Goal: Task Accomplishment & Management: Complete application form

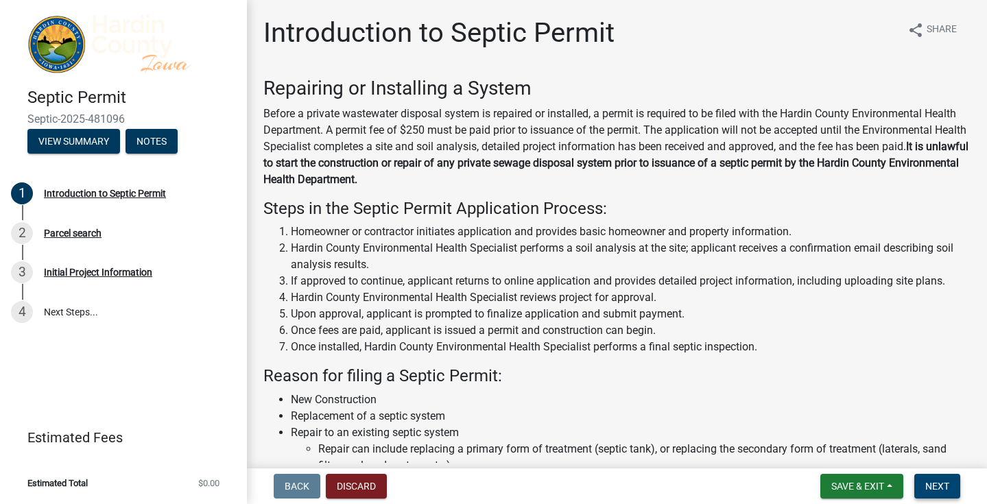
click at [924, 481] on button "Next" at bounding box center [938, 486] width 46 height 25
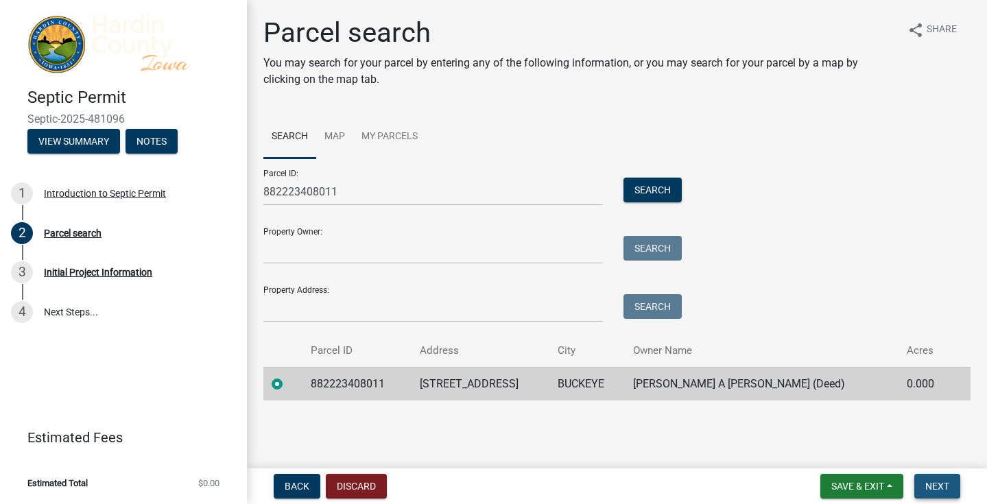
click at [929, 480] on button "Next" at bounding box center [938, 486] width 46 height 25
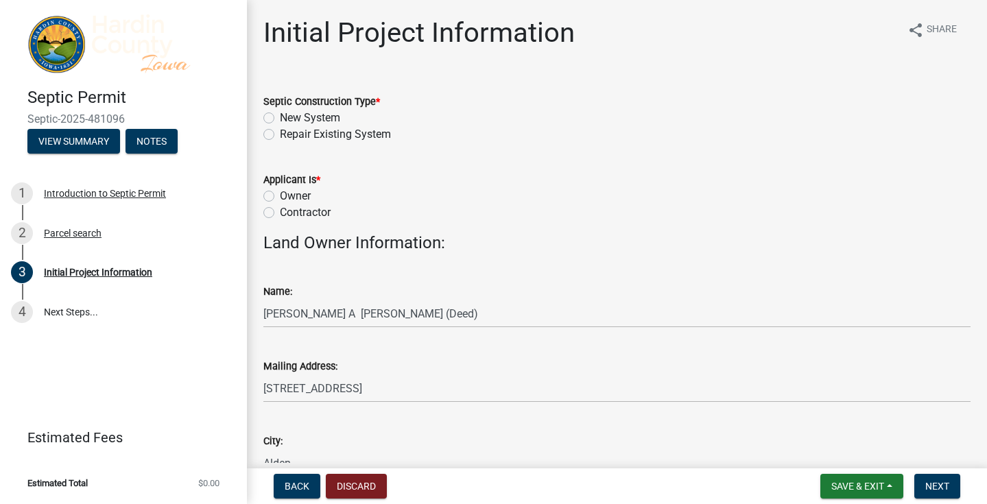
click at [280, 117] on label "New System" at bounding box center [310, 118] width 60 height 16
click at [280, 117] on input "New System" at bounding box center [284, 114] width 9 height 9
radio input "true"
click at [280, 213] on label "Contractor" at bounding box center [305, 212] width 51 height 16
click at [280, 213] on input "Contractor" at bounding box center [284, 208] width 9 height 9
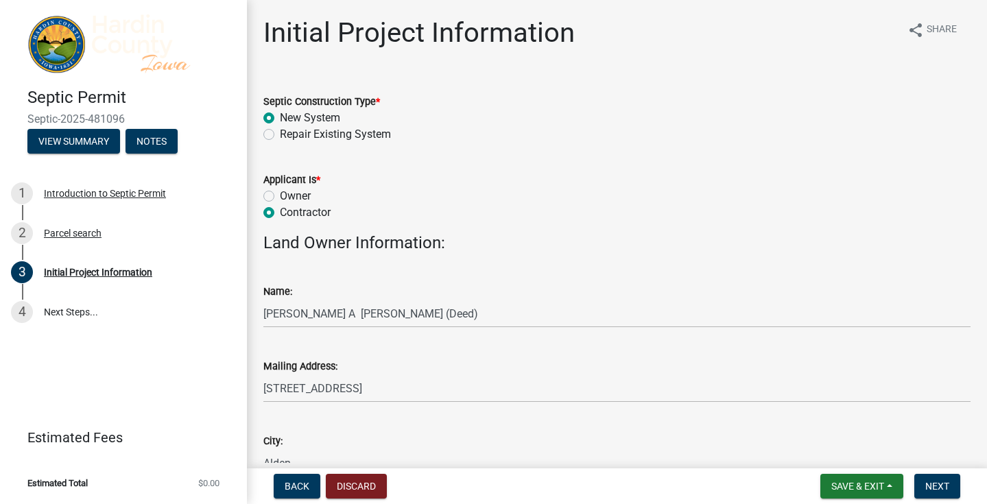
radio input "true"
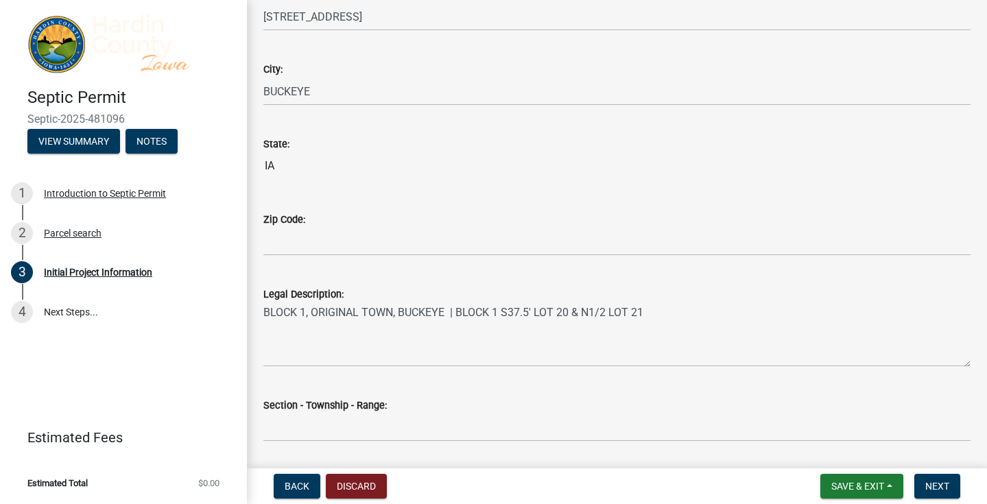
scroll to position [969, 0]
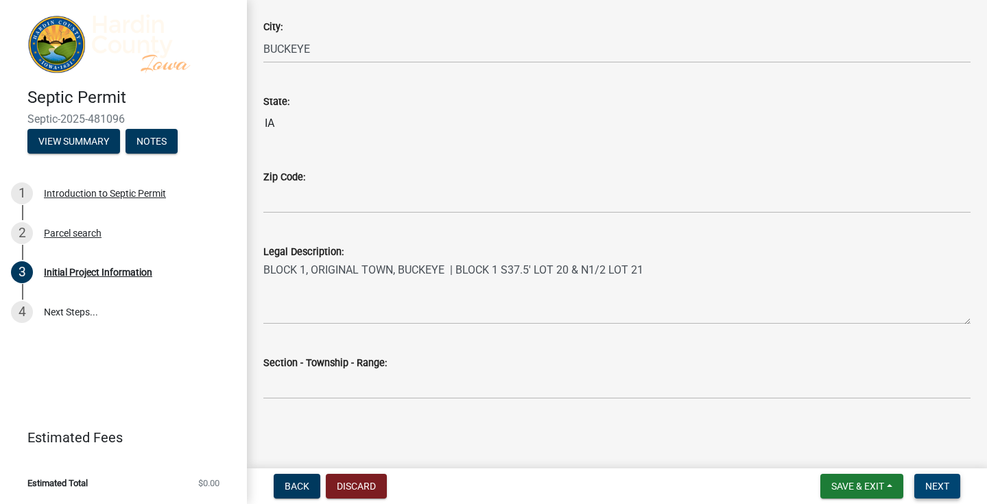
click at [944, 488] on span "Next" at bounding box center [938, 486] width 24 height 11
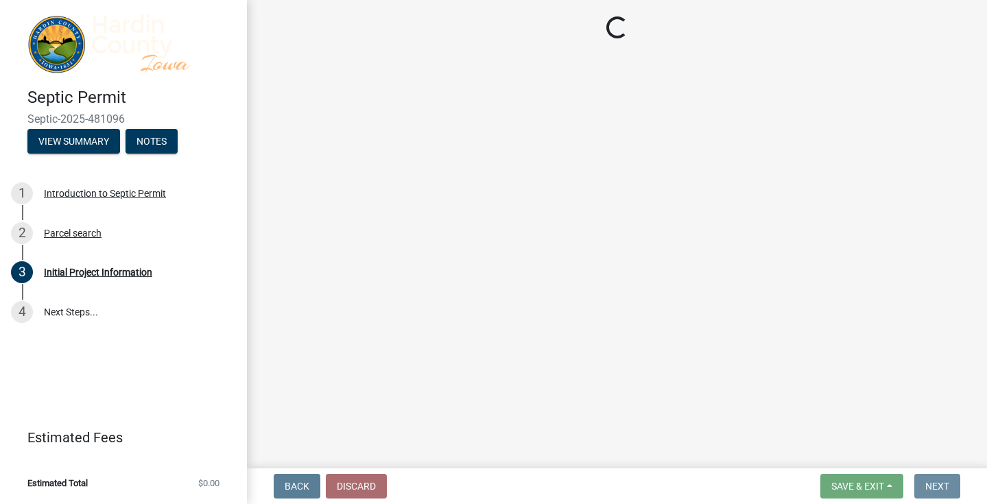
scroll to position [0, 0]
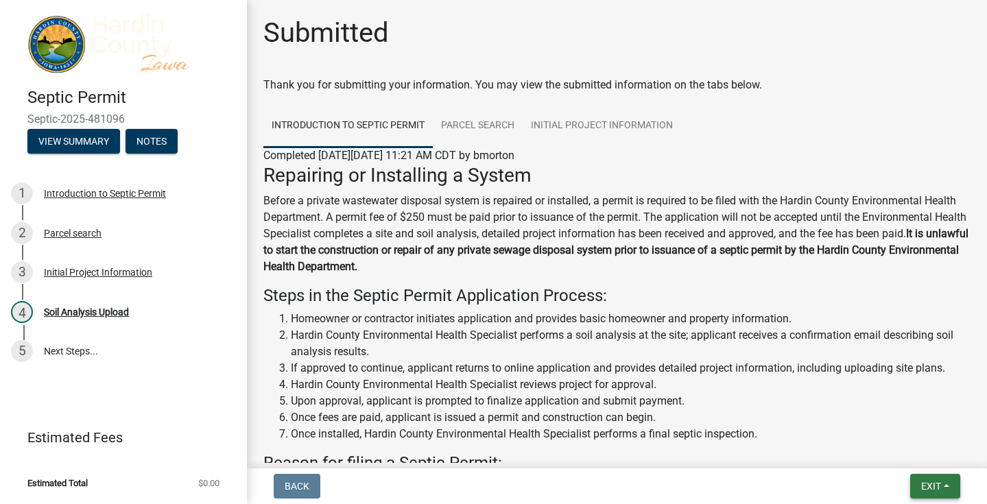
click at [935, 488] on span "Exit" at bounding box center [932, 486] width 20 height 11
click at [917, 456] on button "Save & Exit" at bounding box center [907, 450] width 110 height 33
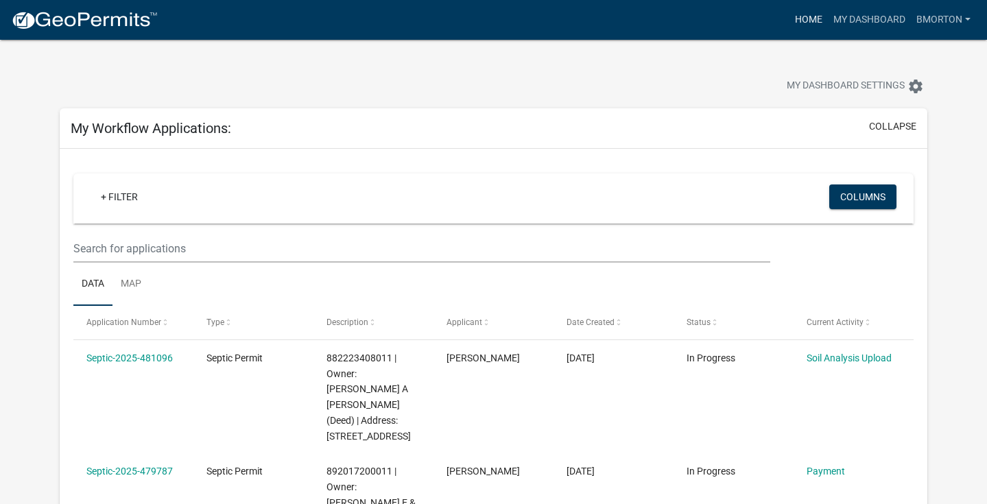
click at [812, 19] on link "Home" at bounding box center [809, 20] width 38 height 26
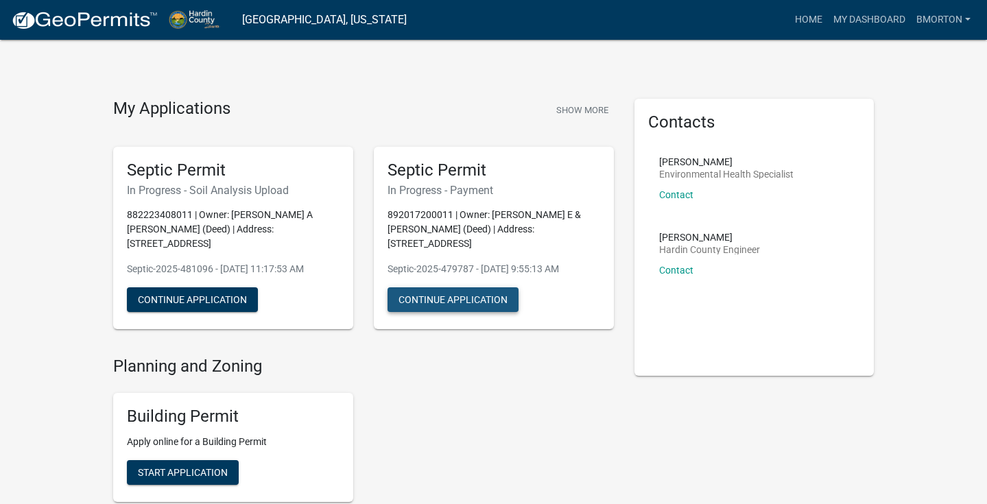
click at [449, 290] on button "Continue Application" at bounding box center [453, 300] width 131 height 25
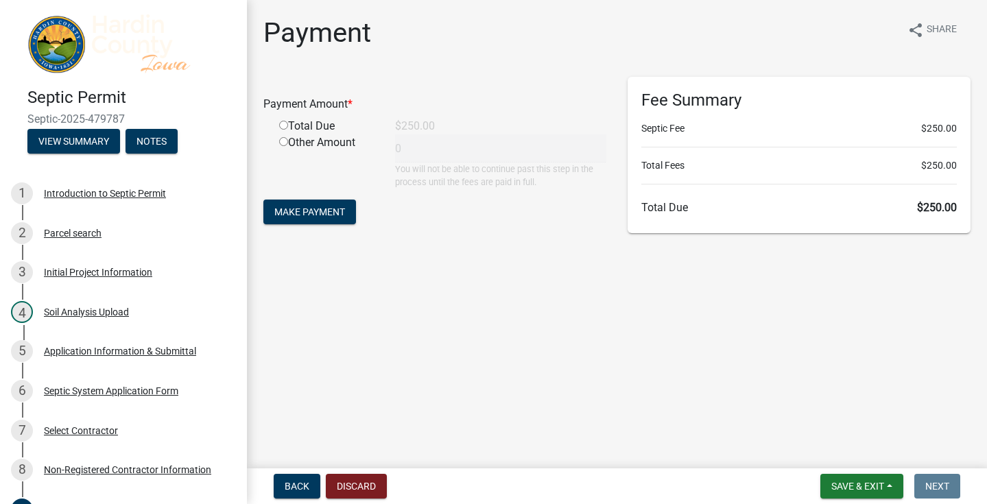
click at [284, 128] on input "radio" at bounding box center [283, 125] width 9 height 9
radio input "true"
type input "250"
click at [301, 487] on span "Back" at bounding box center [297, 486] width 25 height 11
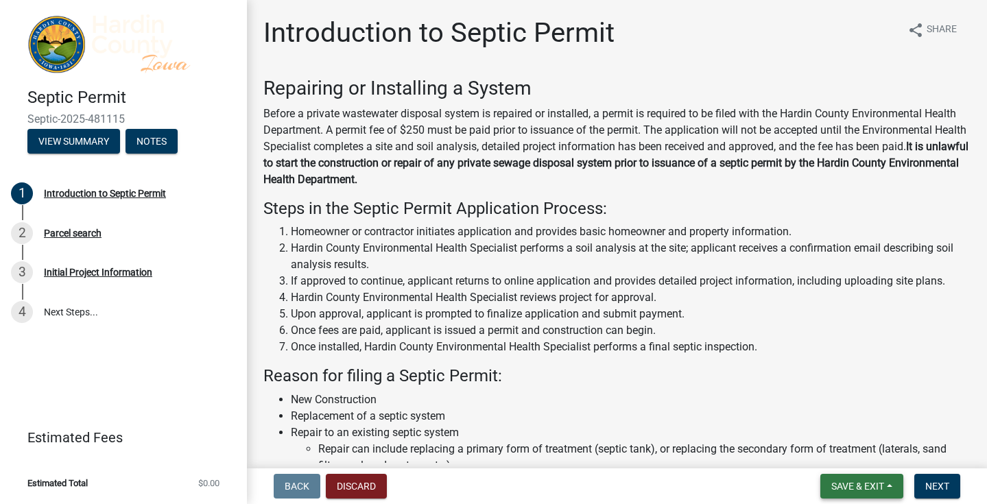
click at [891, 489] on button "Save & Exit" at bounding box center [862, 486] width 83 height 25
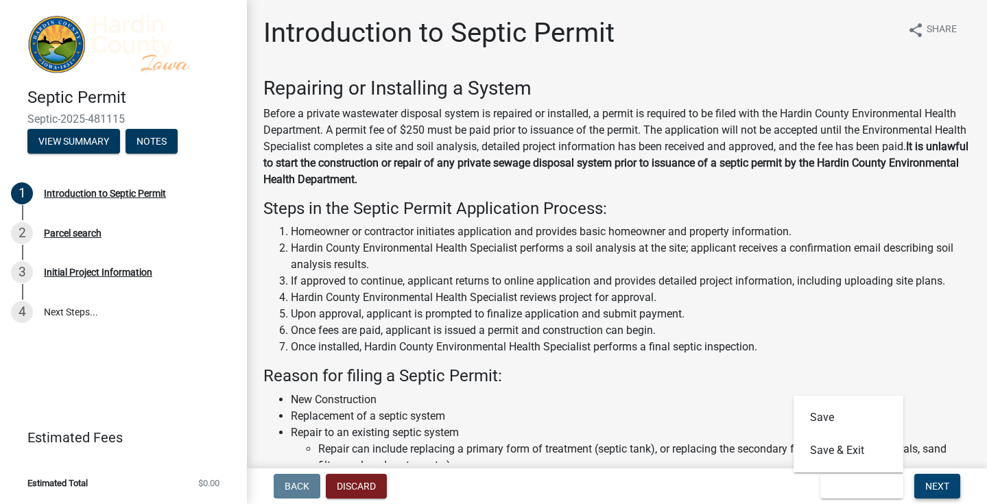
click at [942, 484] on span "Next" at bounding box center [938, 486] width 24 height 11
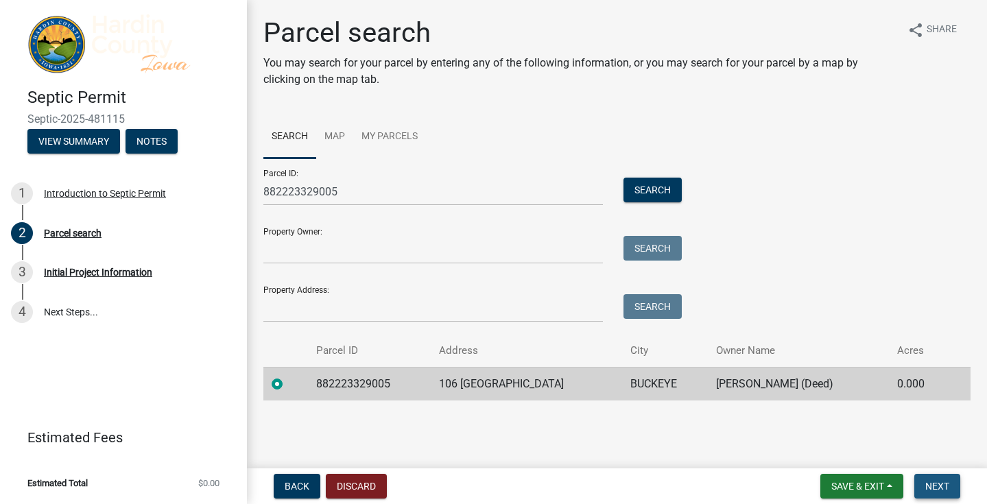
click at [942, 484] on span "Next" at bounding box center [938, 486] width 24 height 11
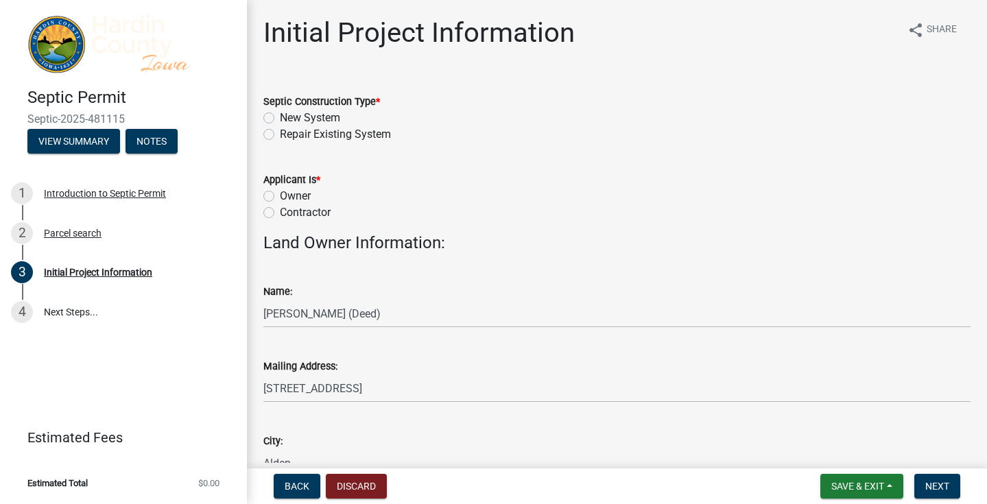
click at [280, 116] on label "New System" at bounding box center [310, 118] width 60 height 16
click at [280, 116] on input "New System" at bounding box center [284, 114] width 9 height 9
radio input "true"
click at [280, 209] on label "Contractor" at bounding box center [305, 212] width 51 height 16
click at [280, 209] on input "Contractor" at bounding box center [284, 208] width 9 height 9
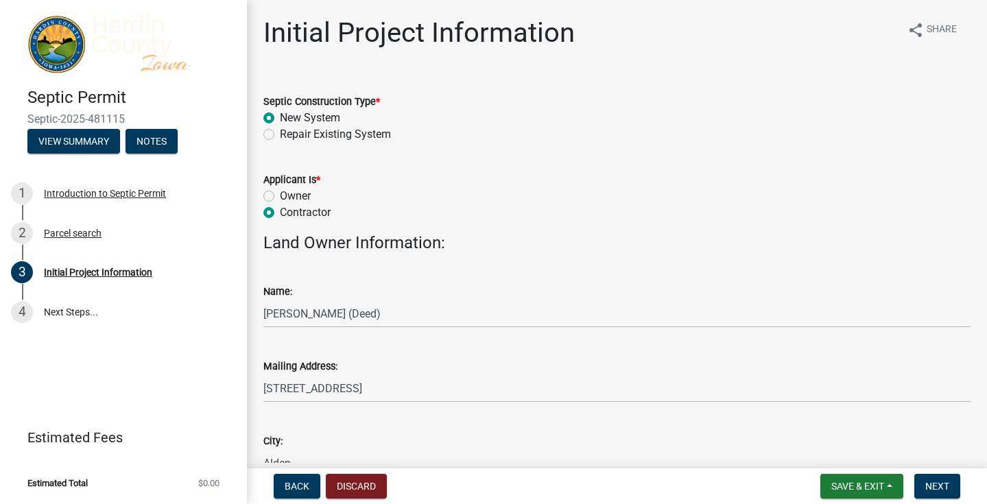
radio input "true"
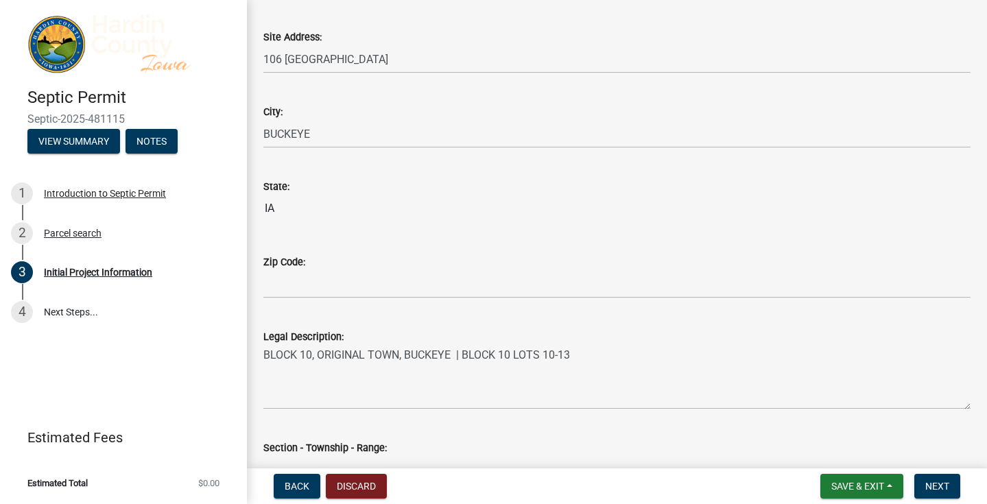
scroll to position [969, 0]
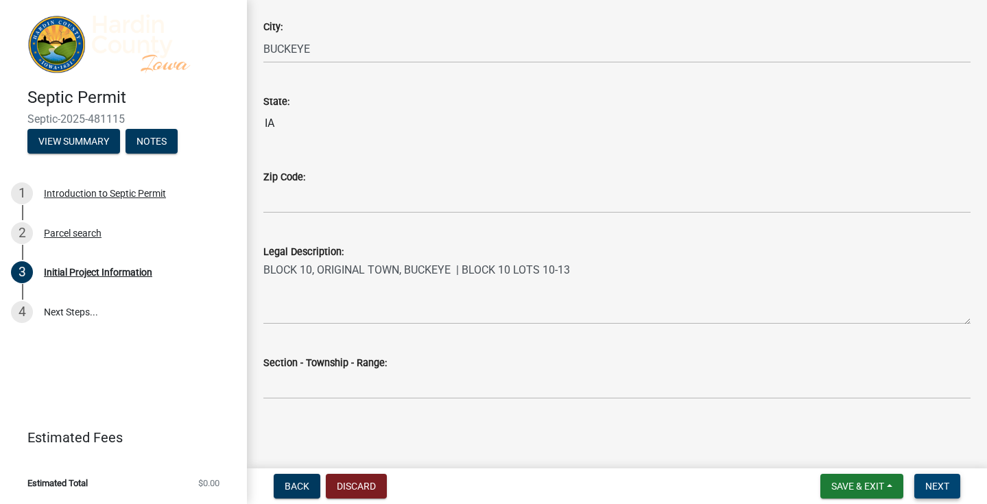
click at [937, 484] on span "Next" at bounding box center [938, 486] width 24 height 11
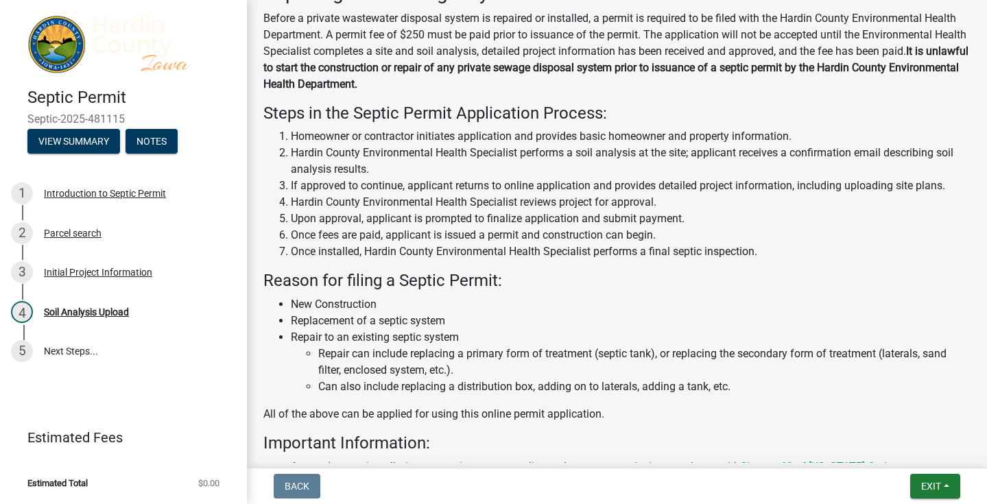
scroll to position [389, 0]
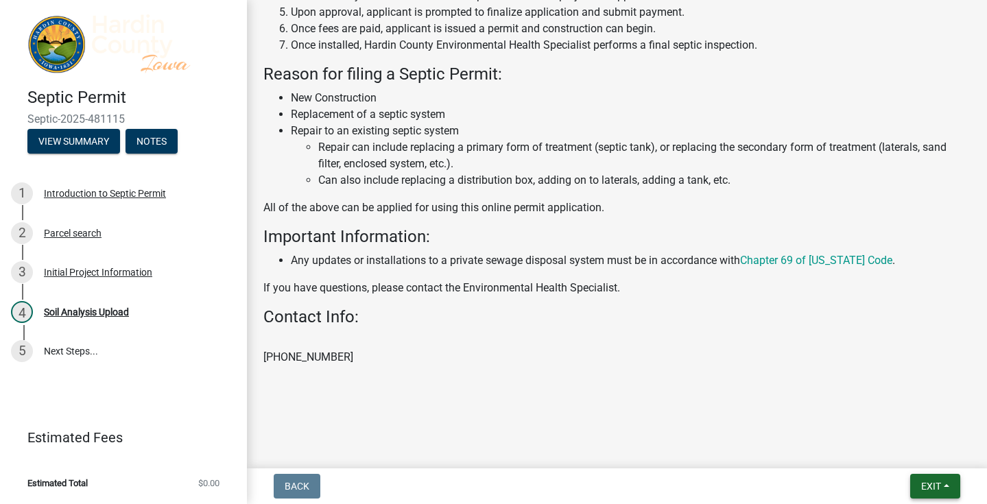
click at [940, 483] on span "Exit" at bounding box center [932, 486] width 20 height 11
click at [915, 452] on button "Save & Exit" at bounding box center [907, 450] width 110 height 33
